Goal: Task Accomplishment & Management: Complete application form

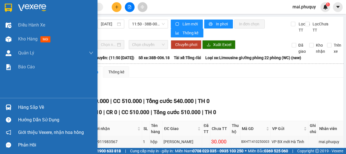
scroll to position [157, 0]
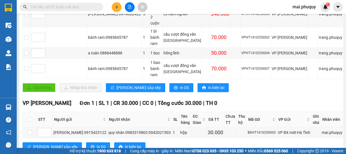
click at [46, 7] on input "text" at bounding box center [64, 7] width 66 height 6
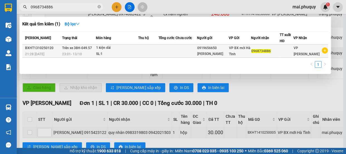
type input "0968734886"
click at [219, 51] on div "[PERSON_NAME]" at bounding box center [212, 54] width 31 height 6
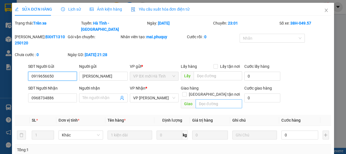
type input "0919656650"
type input "[PERSON_NAME]"
type input "0968734886"
type input "0"
click at [323, 8] on span "Close" at bounding box center [327, 11] width 16 height 16
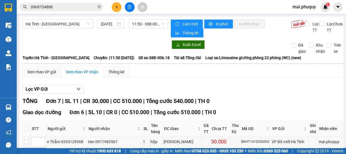
scroll to position [50, 0]
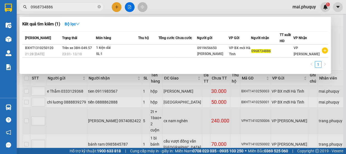
click at [67, 4] on input "0968734886" at bounding box center [64, 7] width 66 height 6
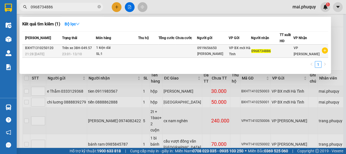
click at [221, 47] on div "0919656650" at bounding box center [212, 48] width 31 height 6
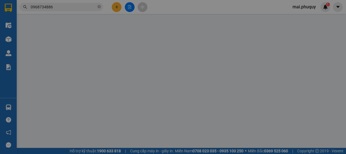
type input "0919656650"
type input "[PERSON_NAME]"
type input "0968734886"
type input "0"
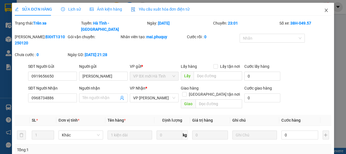
click at [325, 12] on icon "close" at bounding box center [326, 10] width 3 height 3
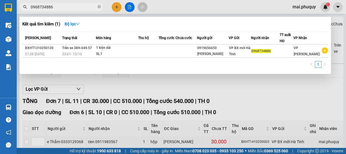
click at [74, 9] on input "0968734886" at bounding box center [64, 7] width 66 height 6
